Goal: Task Accomplishment & Management: Use online tool/utility

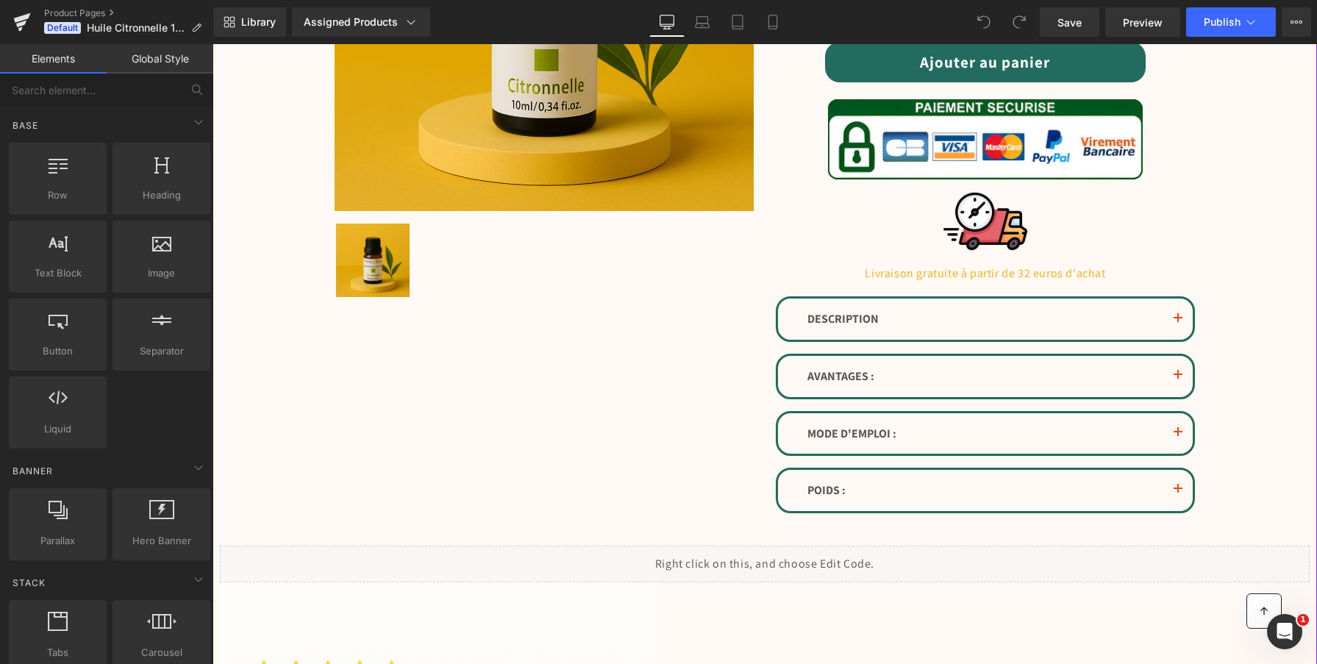
scroll to position [406, 0]
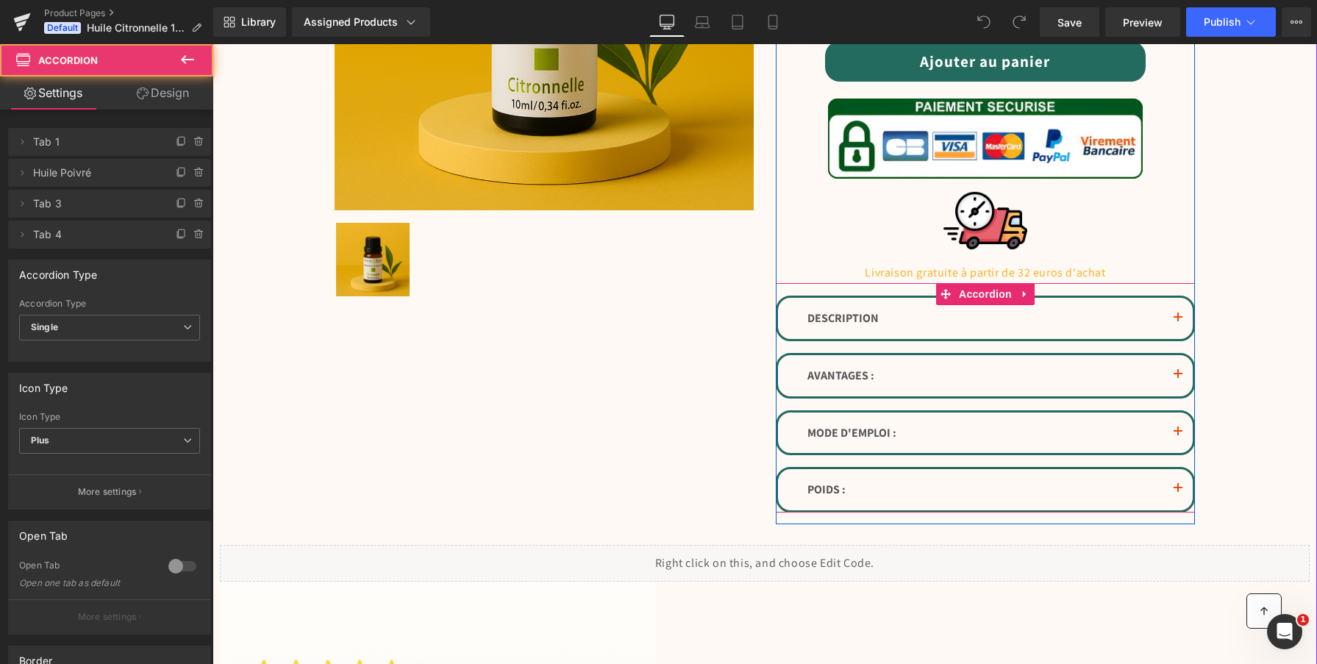
click at [897, 298] on div "DESCRIPTION Text Block" at bounding box center [985, 318] width 415 height 41
click at [1169, 316] on button "button" at bounding box center [1177, 318] width 29 height 41
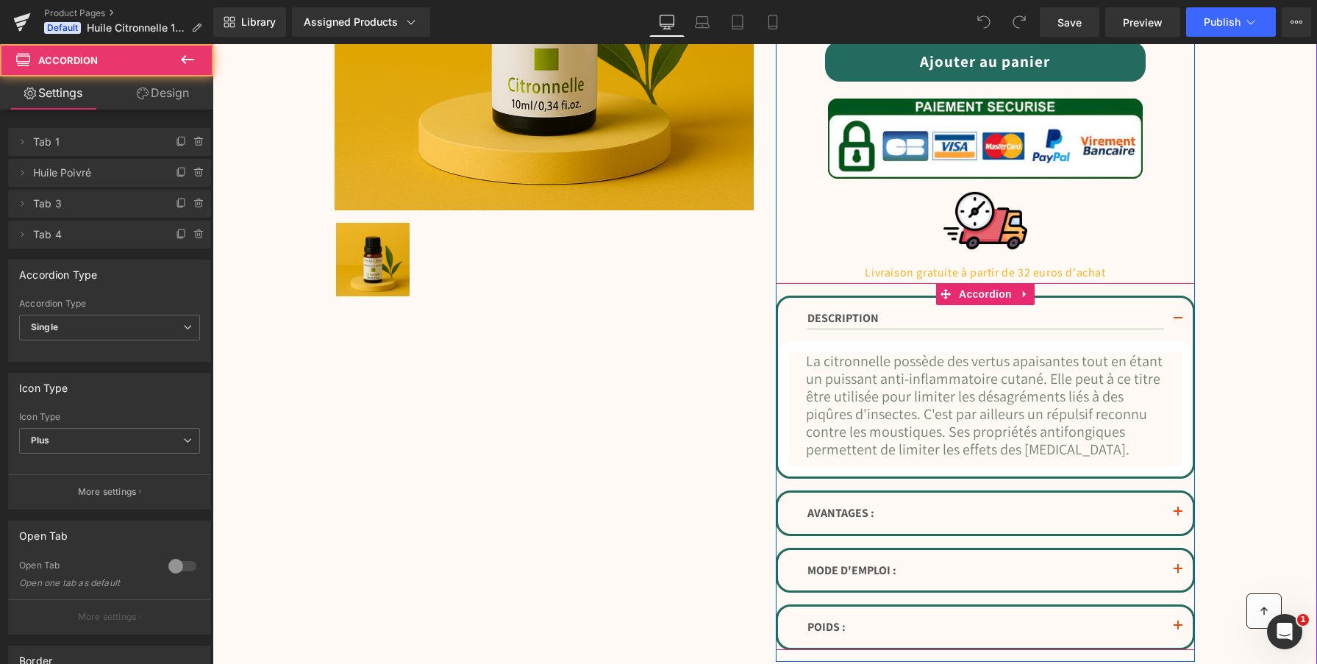
click at [1173, 313] on button "button" at bounding box center [1177, 319] width 29 height 43
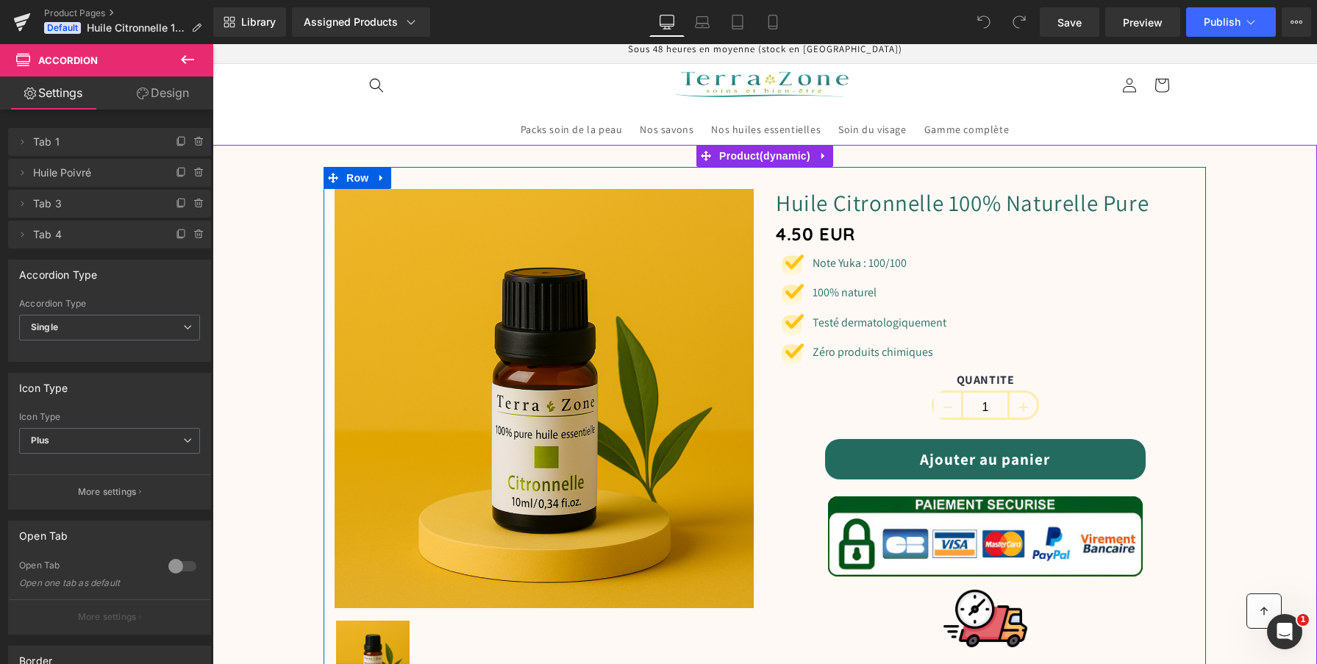
scroll to position [0, 0]
